Goal: Transaction & Acquisition: Purchase product/service

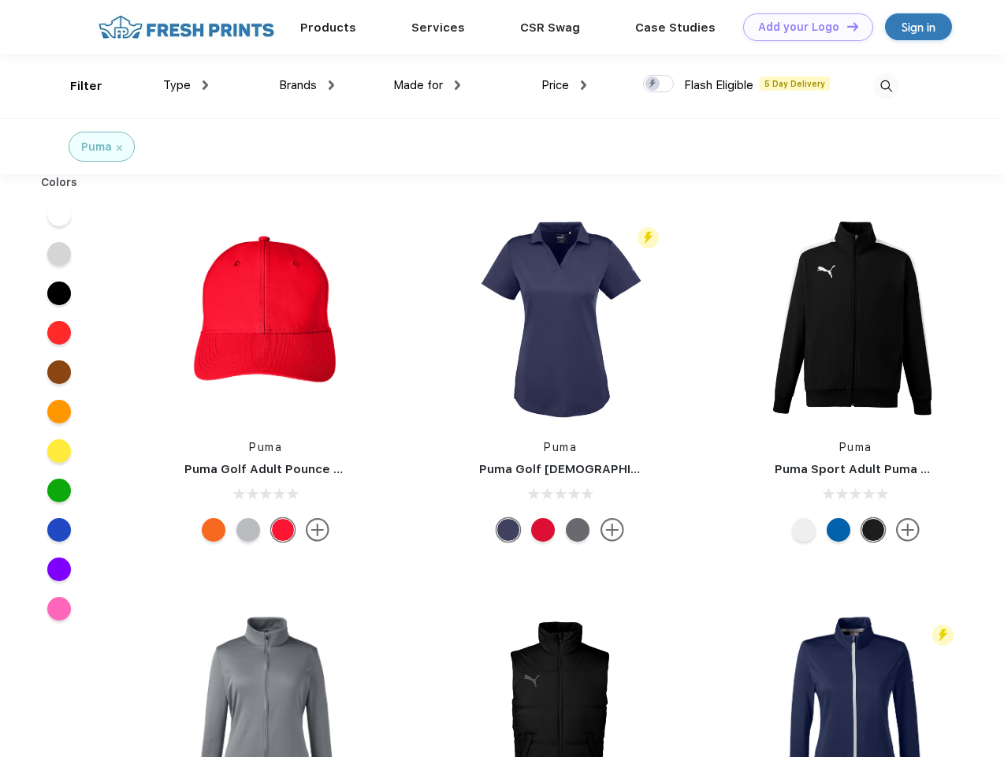
scroll to position [1, 0]
click at [802, 27] on link "Add your Logo Design Tool" at bounding box center [808, 27] width 130 height 28
click at [0, 0] on div "Design Tool" at bounding box center [0, 0] width 0 height 0
click at [846, 26] on link "Add your Logo Design Tool" at bounding box center [808, 27] width 130 height 28
click at [76, 86] on div "Filter" at bounding box center [86, 86] width 32 height 18
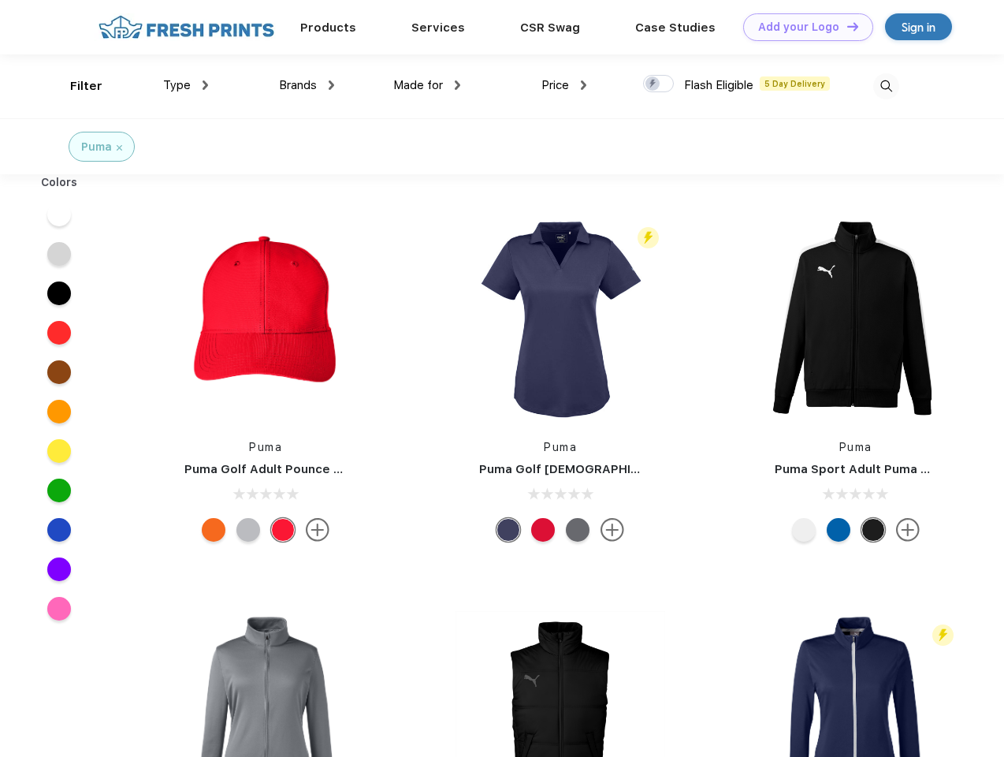
click at [186, 85] on span "Type" at bounding box center [177, 85] width 28 height 14
click at [307, 85] on span "Brands" at bounding box center [298, 85] width 38 height 14
click at [427, 85] on span "Made for" at bounding box center [418, 85] width 50 height 14
click at [564, 85] on span "Price" at bounding box center [555, 85] width 28 height 14
click at [659, 84] on div at bounding box center [658, 83] width 31 height 17
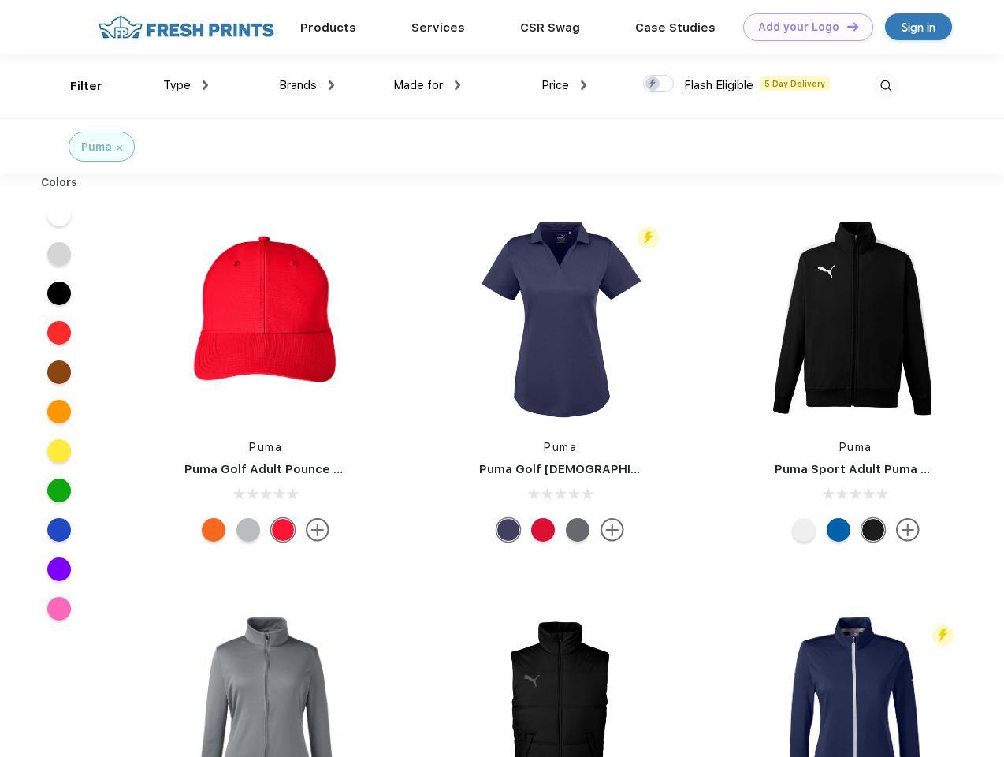
click at [653, 84] on input "checkbox" at bounding box center [648, 79] width 10 height 10
click at [886, 86] on img at bounding box center [886, 86] width 26 height 26
